Goal: Task Accomplishment & Management: Use online tool/utility

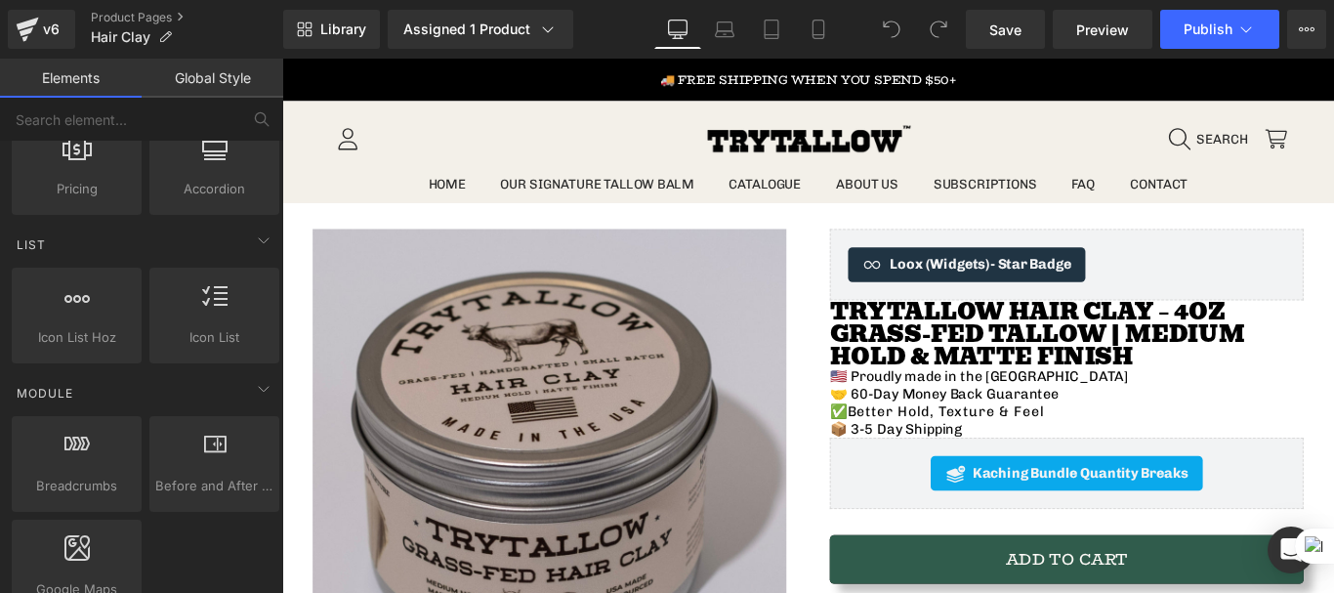
scroll to position [1042, 0]
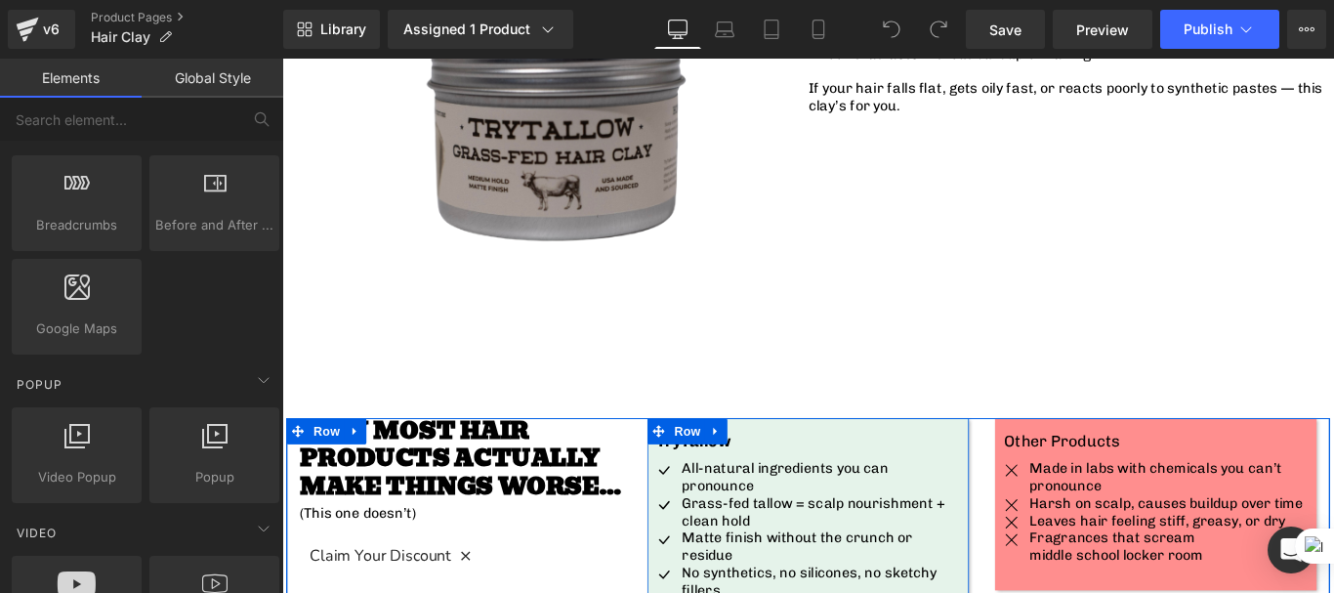
scroll to position [1302, 0]
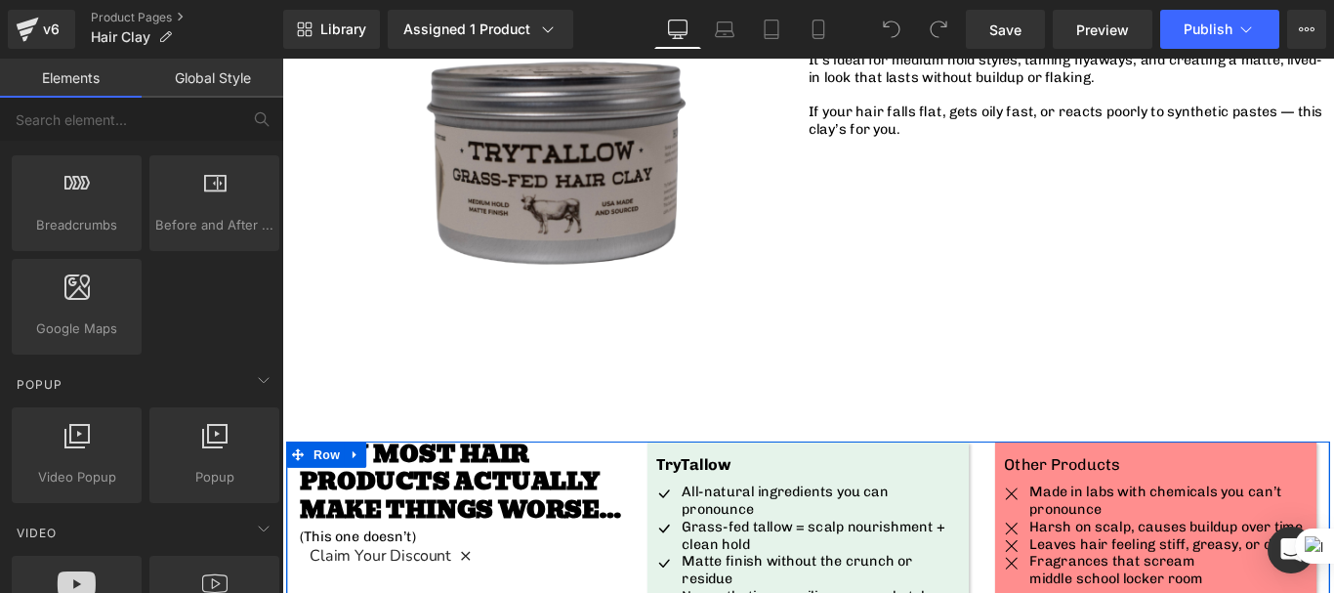
click at [1069, 528] on div "Other Products Text Block Icon Made in labs with chemicals you can’t pronounce …" at bounding box center [1264, 584] width 391 height 193
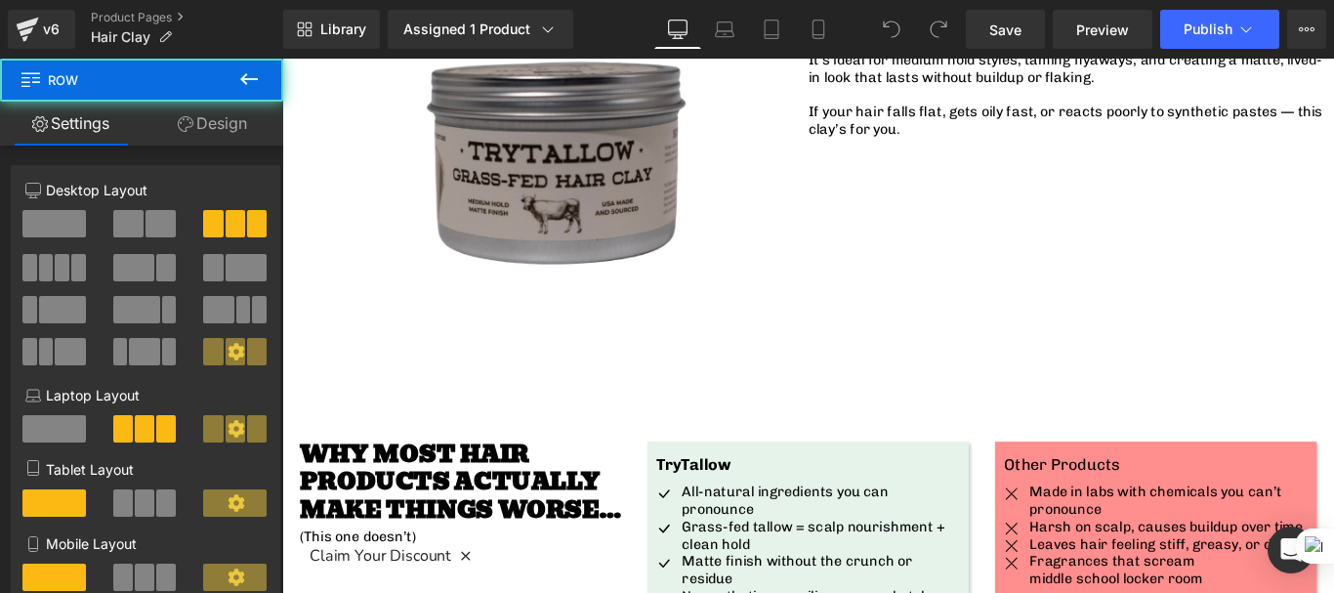
scroll to position [1824, 0]
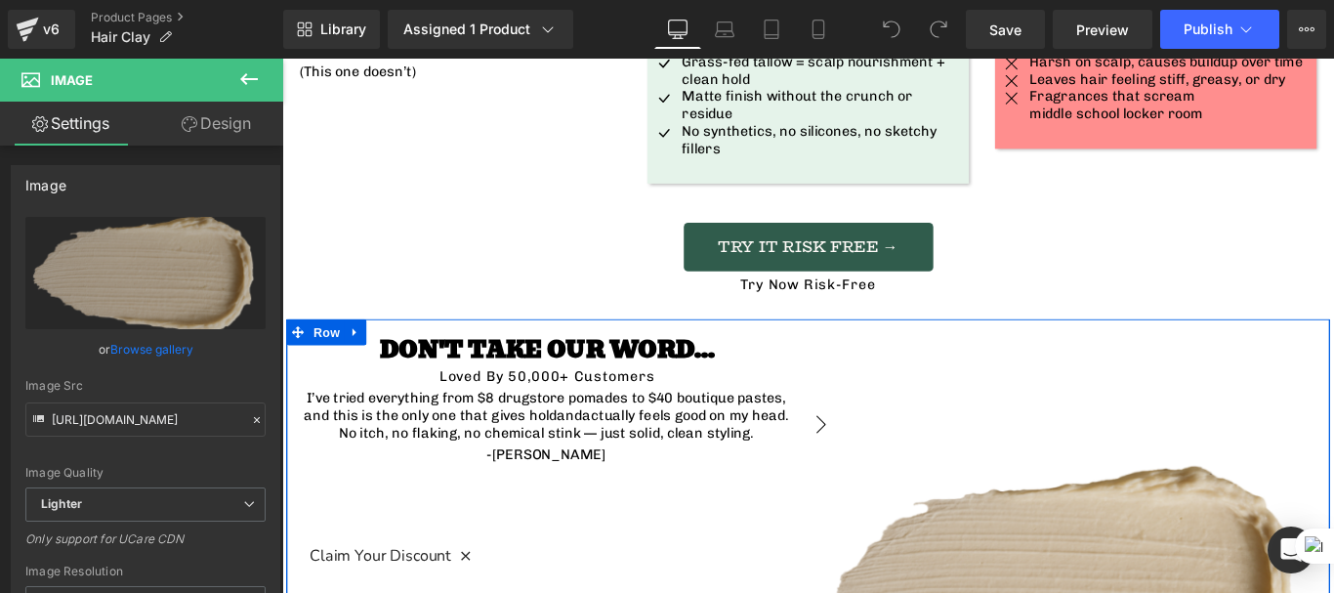
click at [873, 515] on div "Image" at bounding box center [1166, 551] width 586 height 361
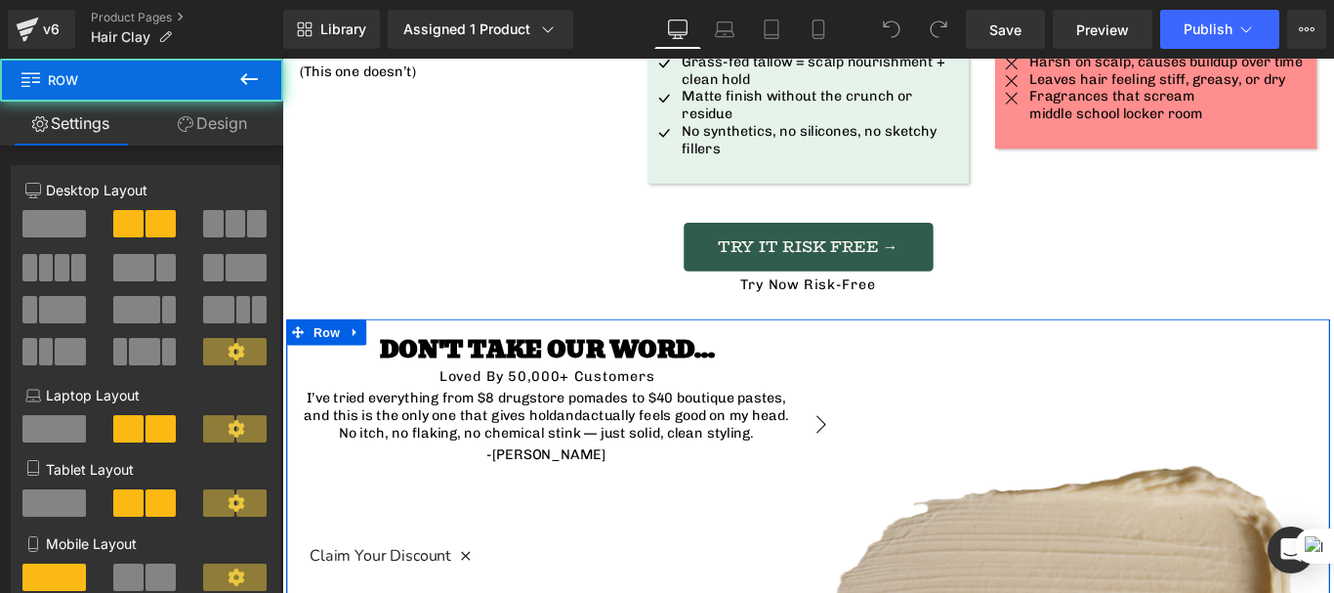
click at [870, 352] on div "DON'T TAKE OUR WORD... Heading Loved By 50,000+ Customers Text Block I’ve tried…" at bounding box center [873, 547] width 1172 height 391
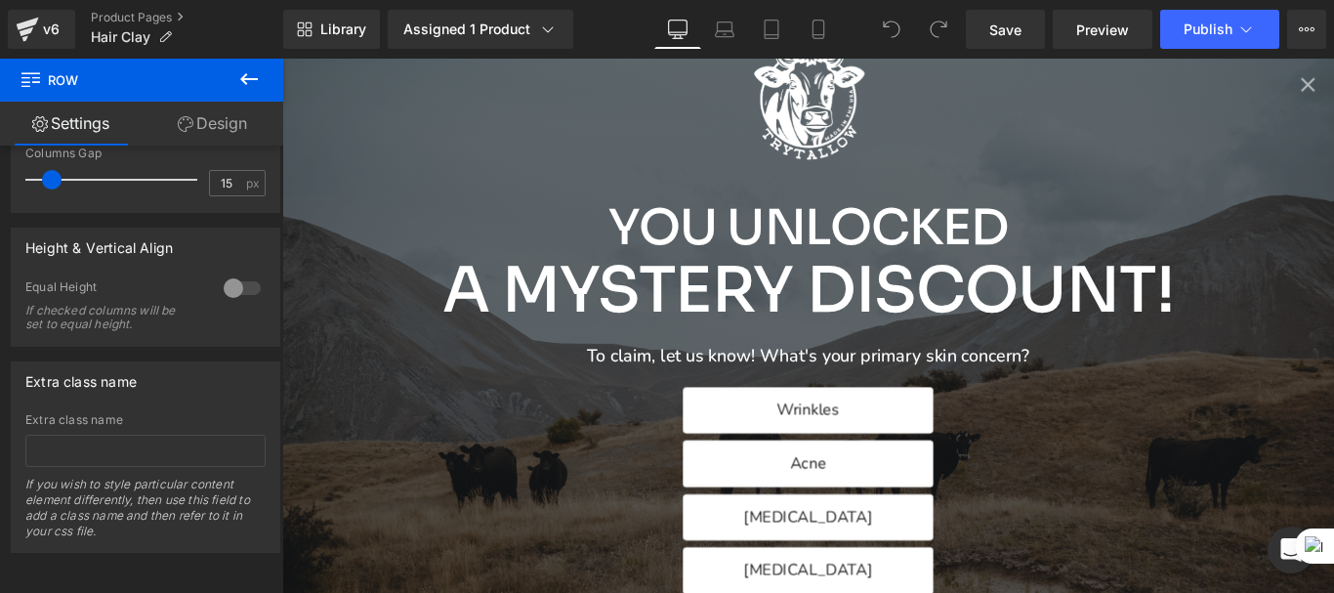
scroll to position [2344, 0]
click at [1333, 102] on div "You Unlocked A Mystery Discount! To claim, let us know! What's your primary ski…" at bounding box center [873, 359] width 1182 height 601
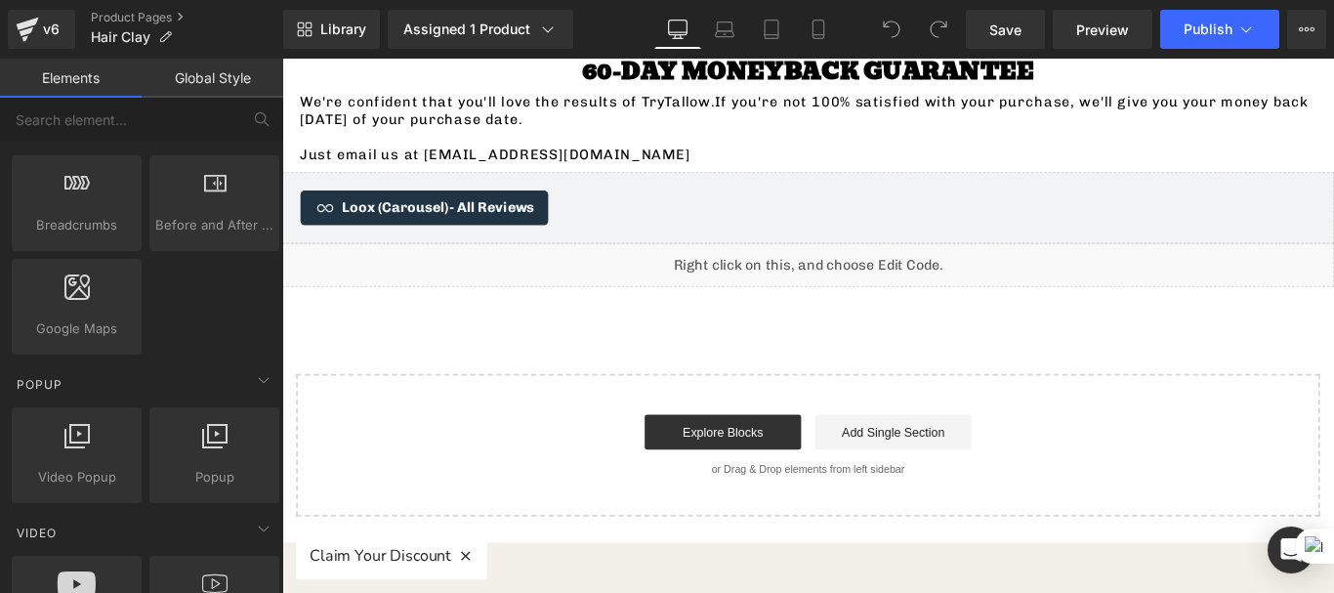
scroll to position [2605, 0]
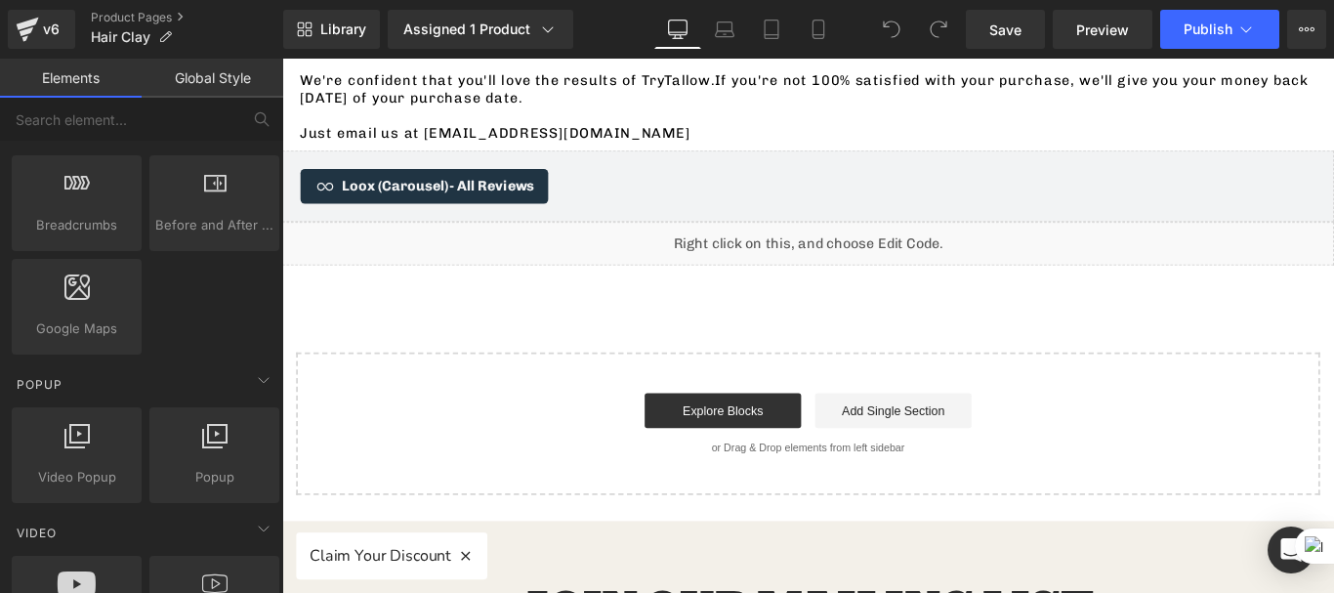
drag, startPoint x: 499, startPoint y: 149, endPoint x: 514, endPoint y: 146, distance: 15.2
click at [499, 192] on span "- All Reviews" at bounding box center [518, 201] width 96 height 19
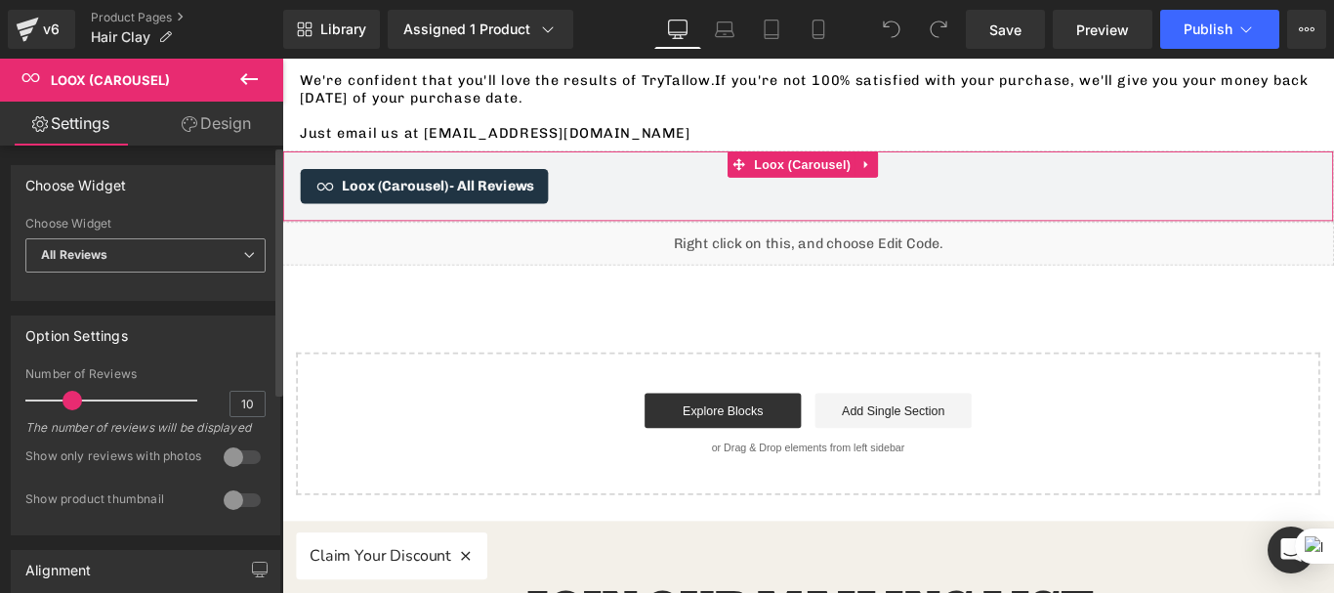
click at [170, 246] on span "All Reviews" at bounding box center [145, 255] width 240 height 34
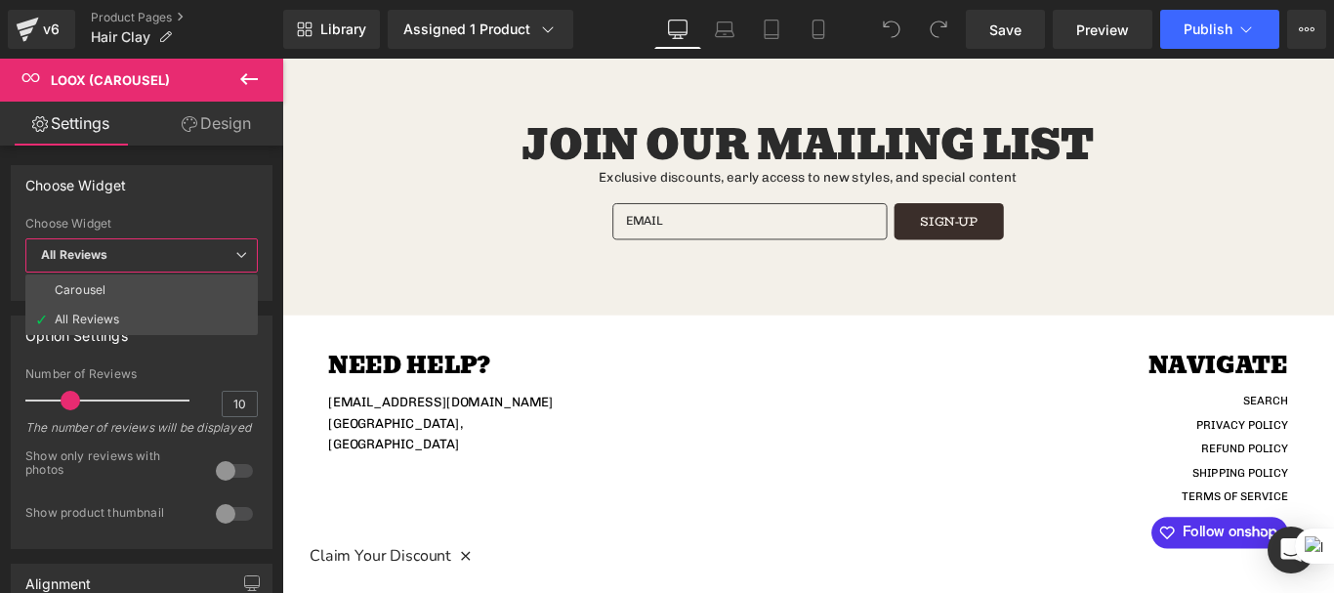
scroll to position [3127, 0]
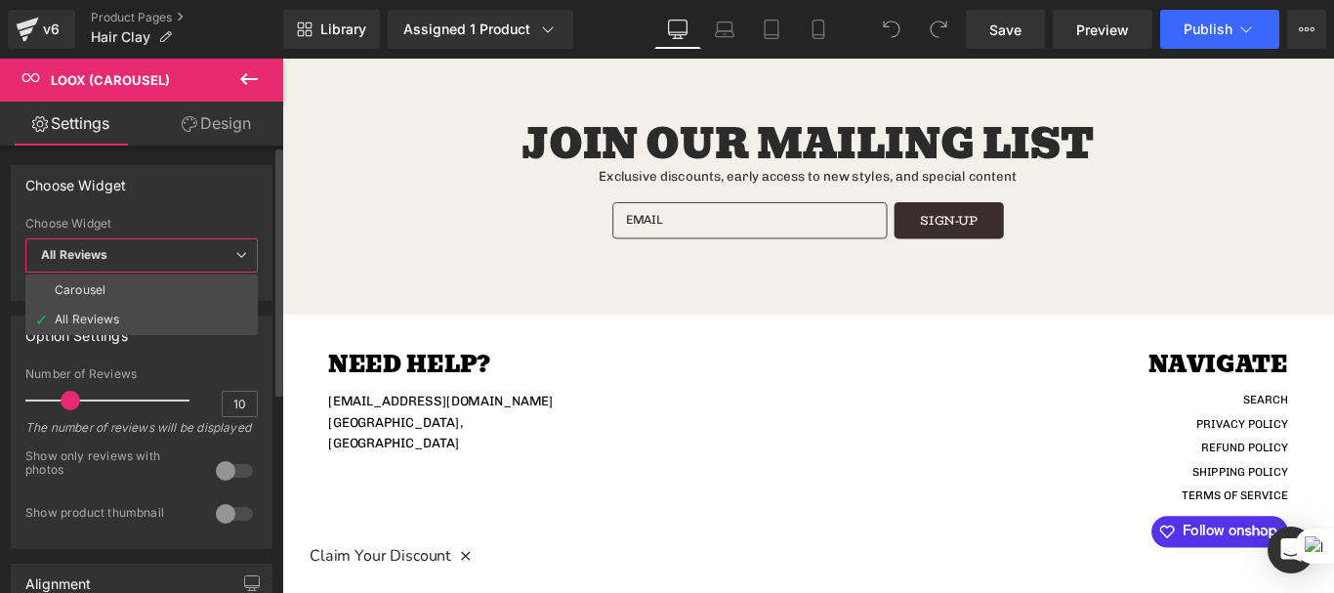
click at [220, 202] on div "Choose Widget" at bounding box center [142, 184] width 260 height 37
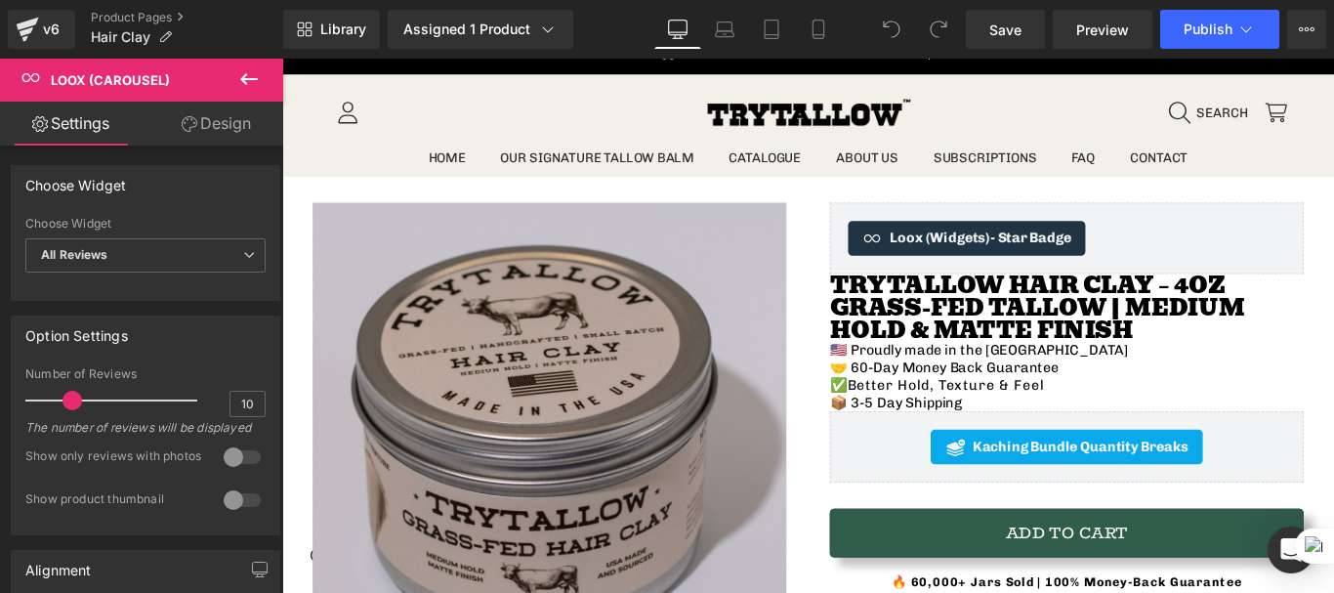
scroll to position [0, 0]
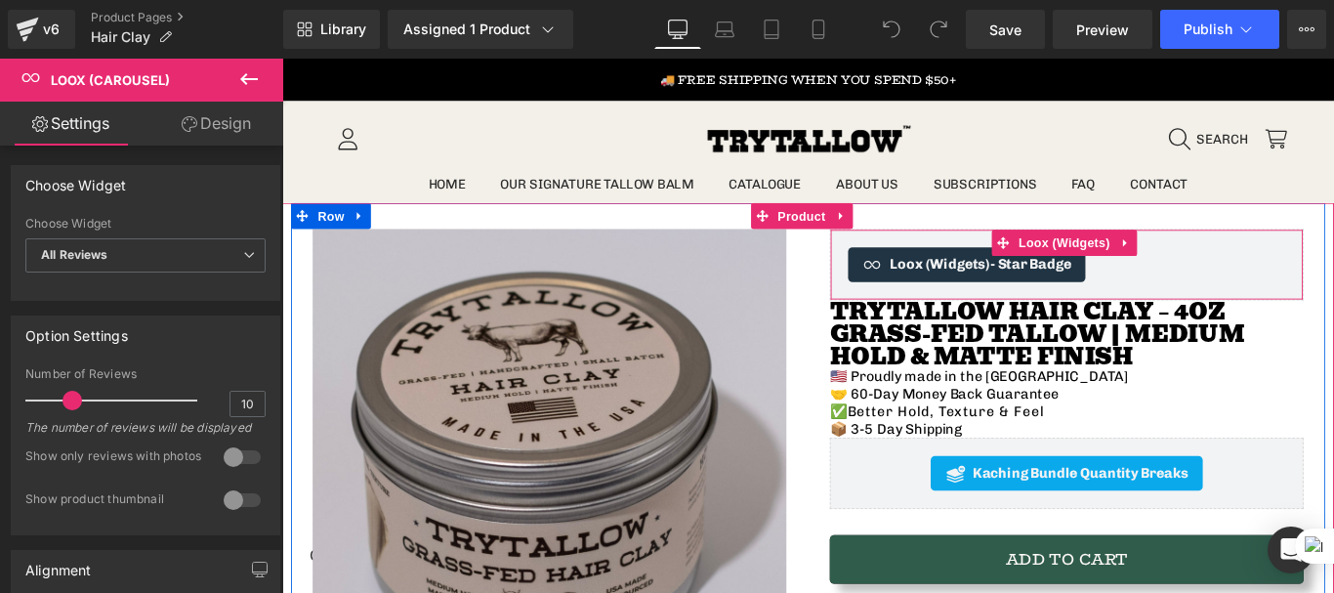
click at [1082, 274] on span at bounding box center [1091, 265] width 25 height 29
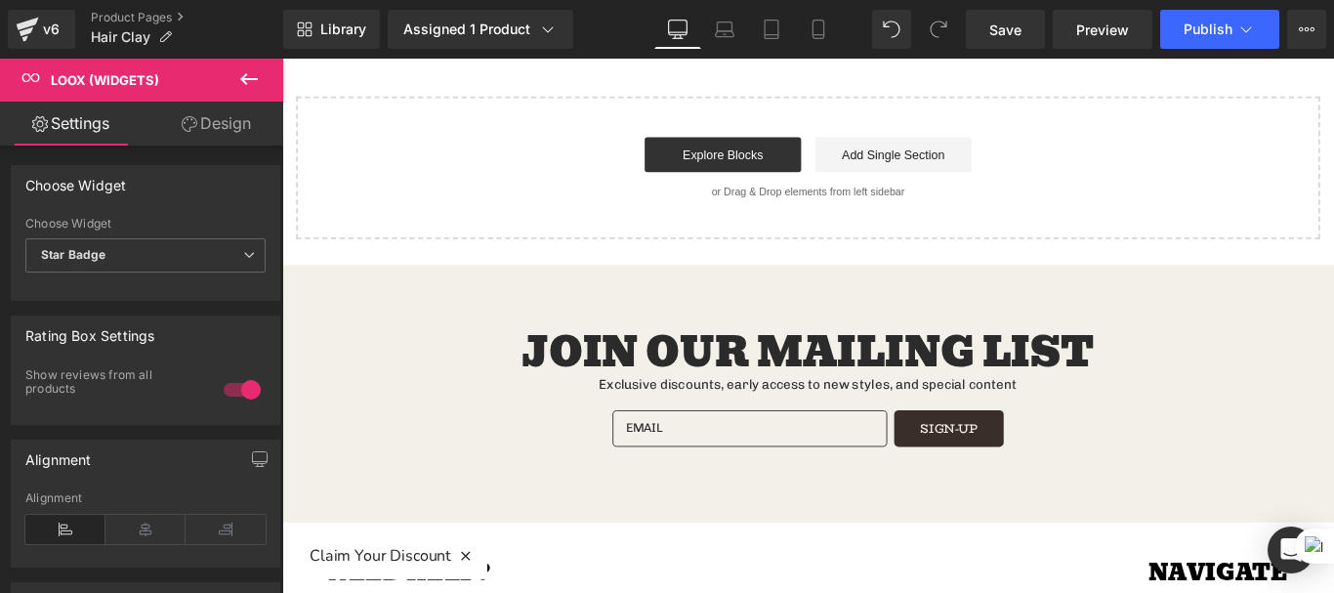
scroll to position [2866, 0]
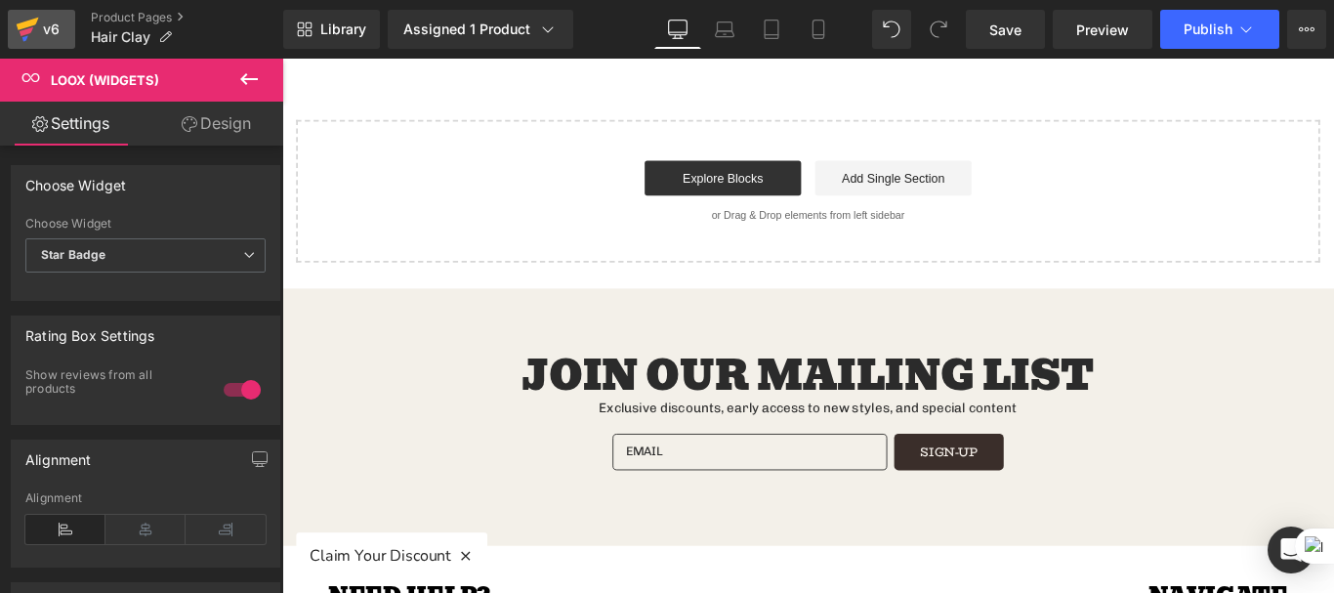
click at [51, 21] on div "v6" at bounding box center [51, 29] width 24 height 25
